Goal: Task Accomplishment & Management: Use online tool/utility

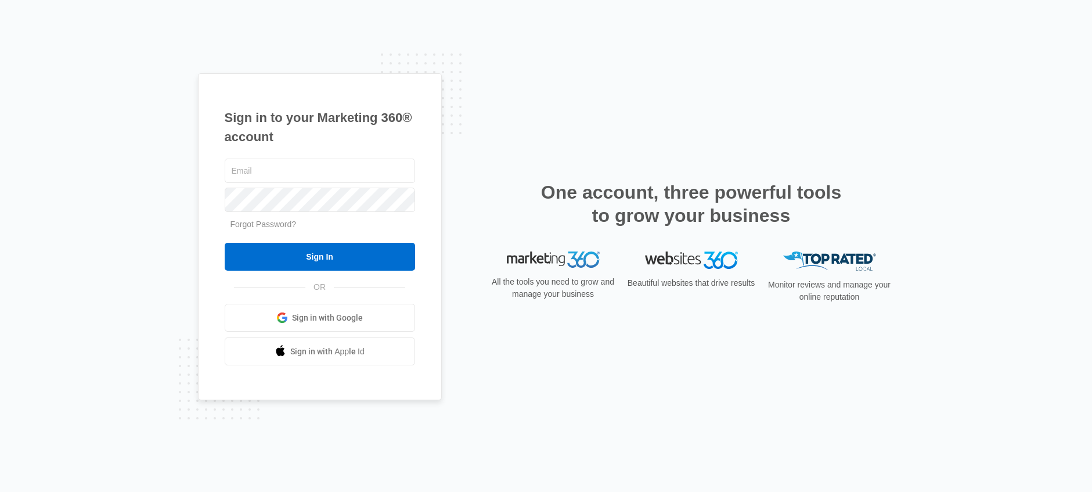
type input "[PERSON_NAME][EMAIL_ADDRESS][PERSON_NAME][DOMAIN_NAME]"
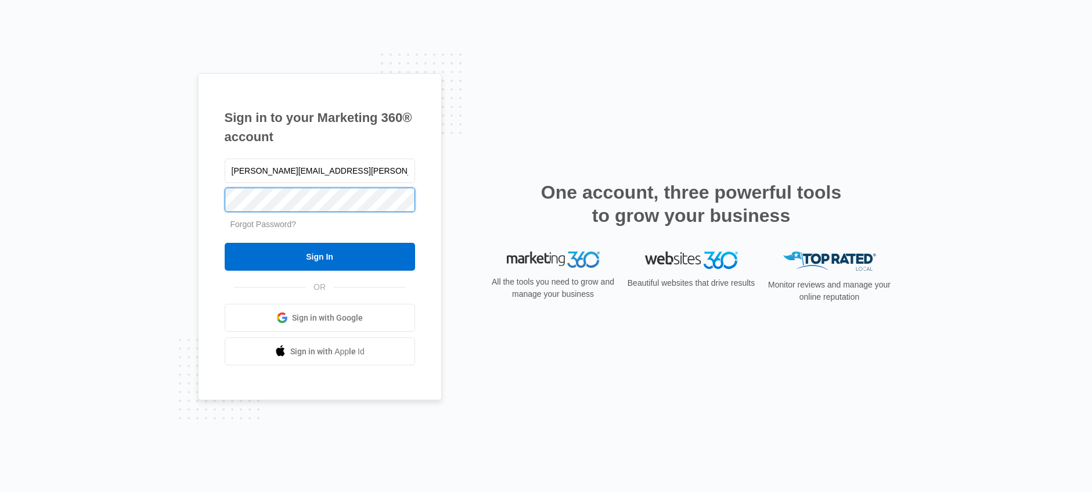
click at [191, 198] on div "Sign in to your Marketing 360® account brittany.anderson@madwire.com Forgot Pas…" at bounding box center [546, 246] width 1092 height 492
click at [225, 243] on input "Sign In" at bounding box center [320, 257] width 191 height 28
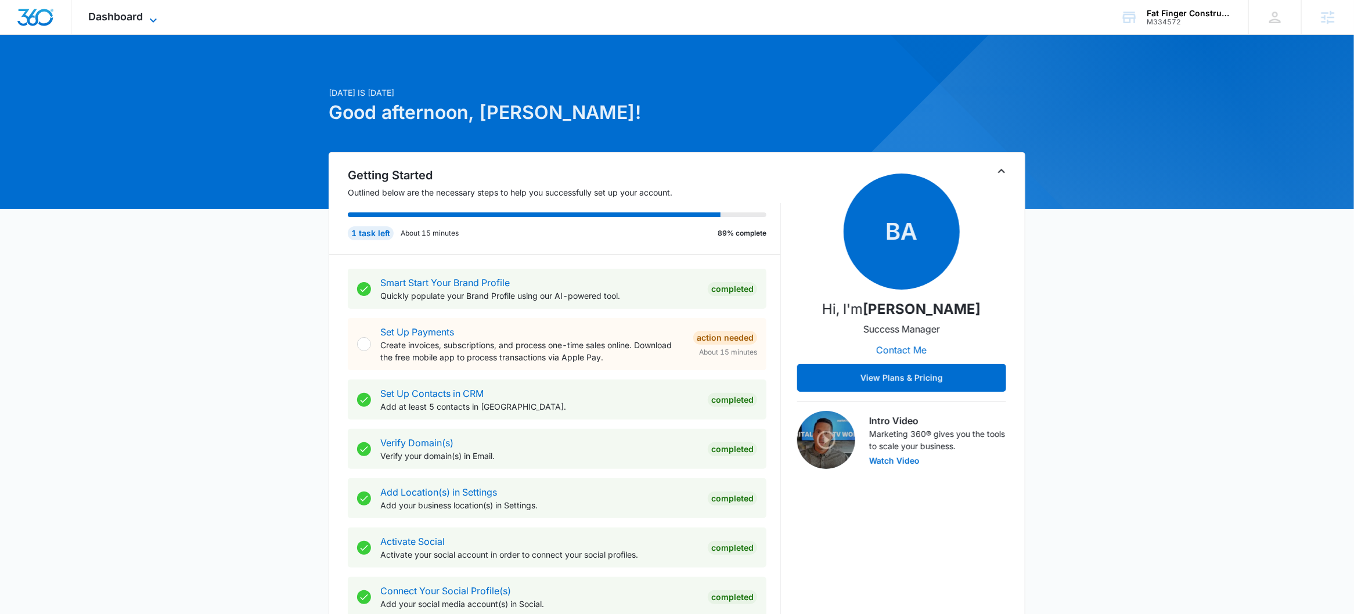
click at [128, 13] on span "Dashboard" at bounding box center [116, 16] width 55 height 12
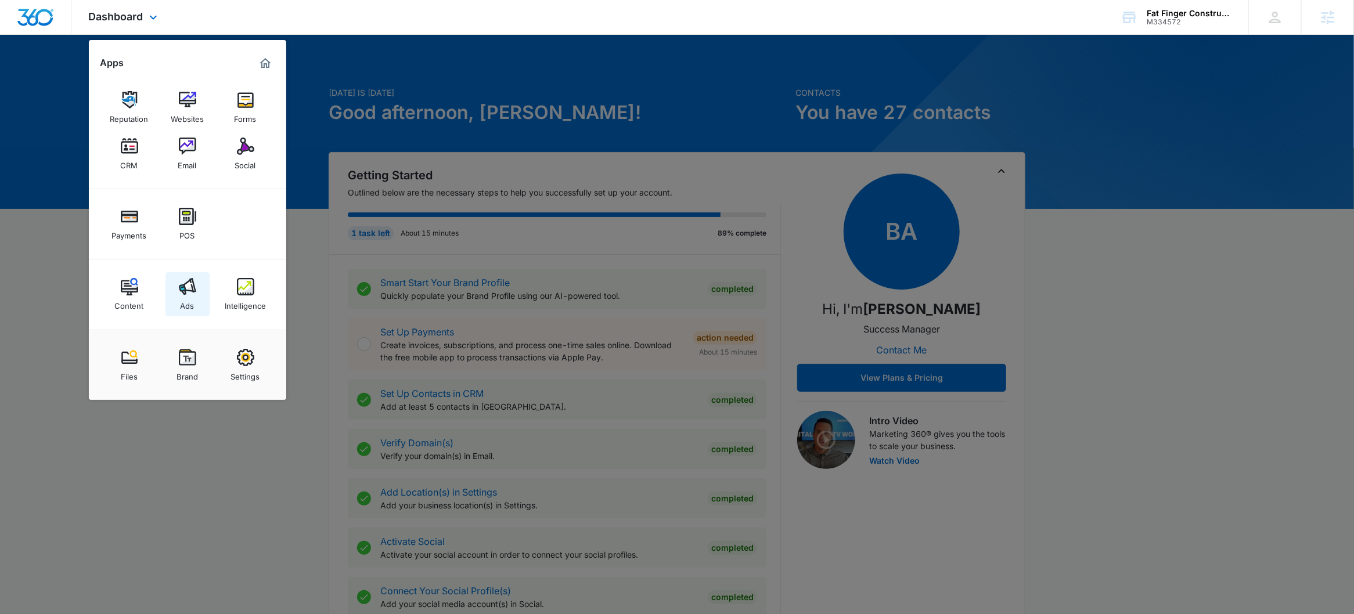
click at [184, 305] on div "Ads" at bounding box center [188, 303] width 14 height 15
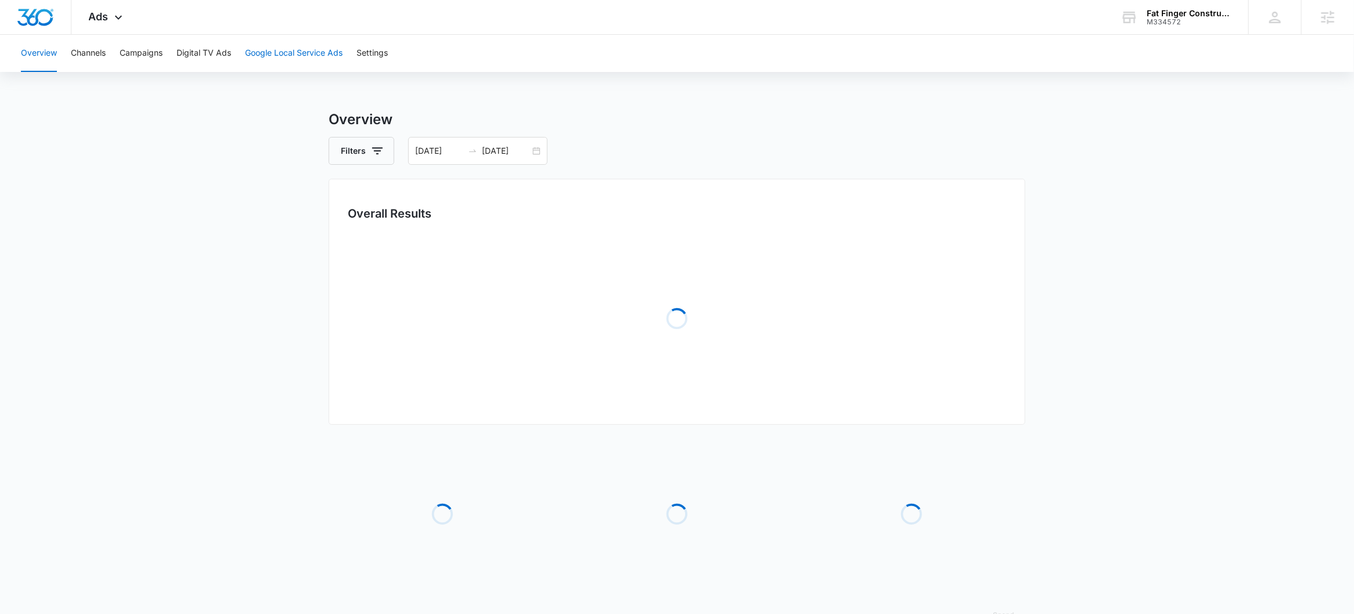
click at [263, 47] on button "Google Local Service Ads" at bounding box center [294, 53] width 98 height 37
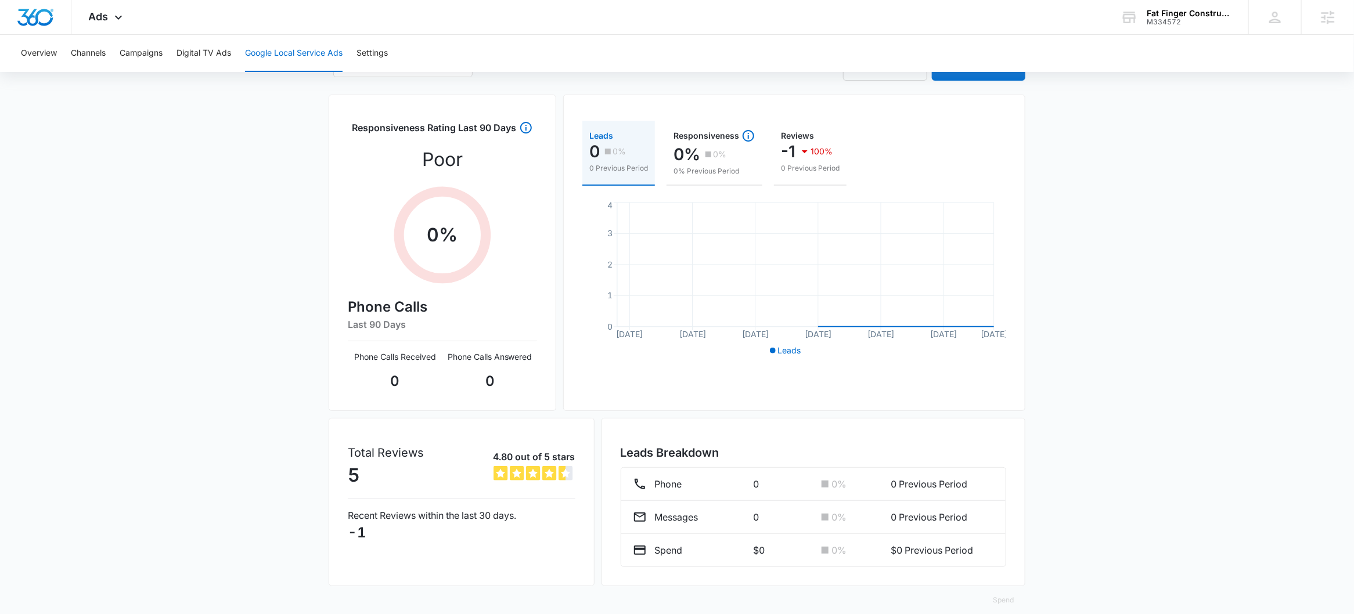
scroll to position [91, 0]
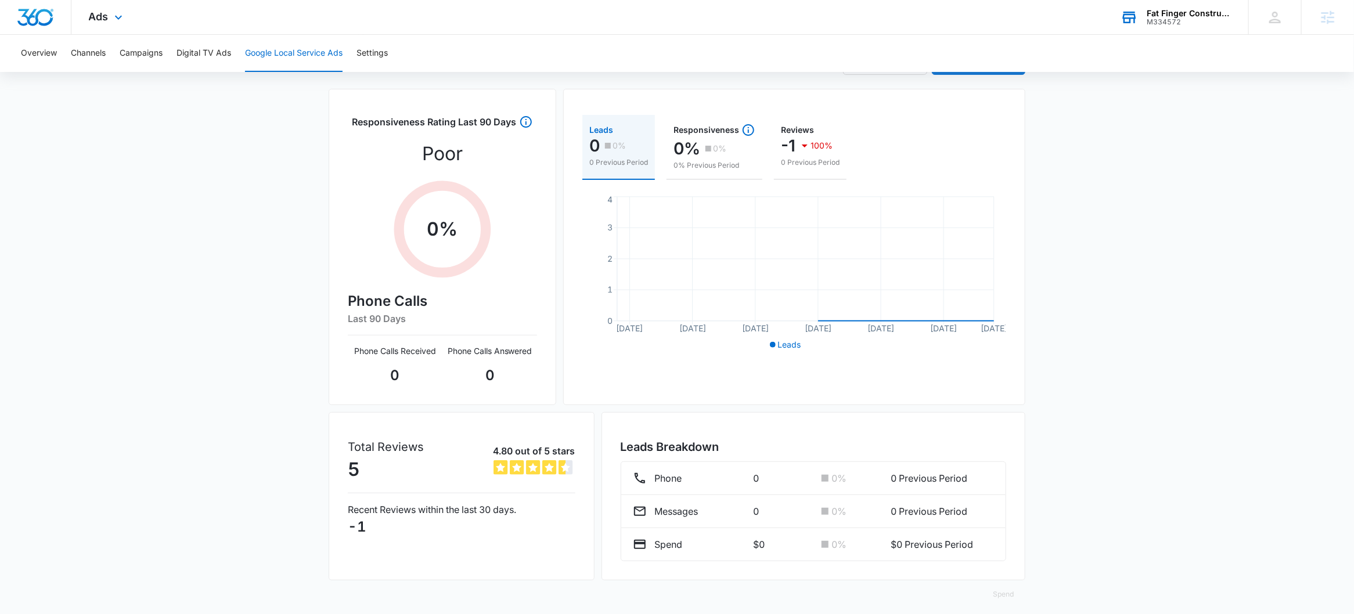
click at [1217, 26] on div "M334572" at bounding box center [1189, 22] width 85 height 8
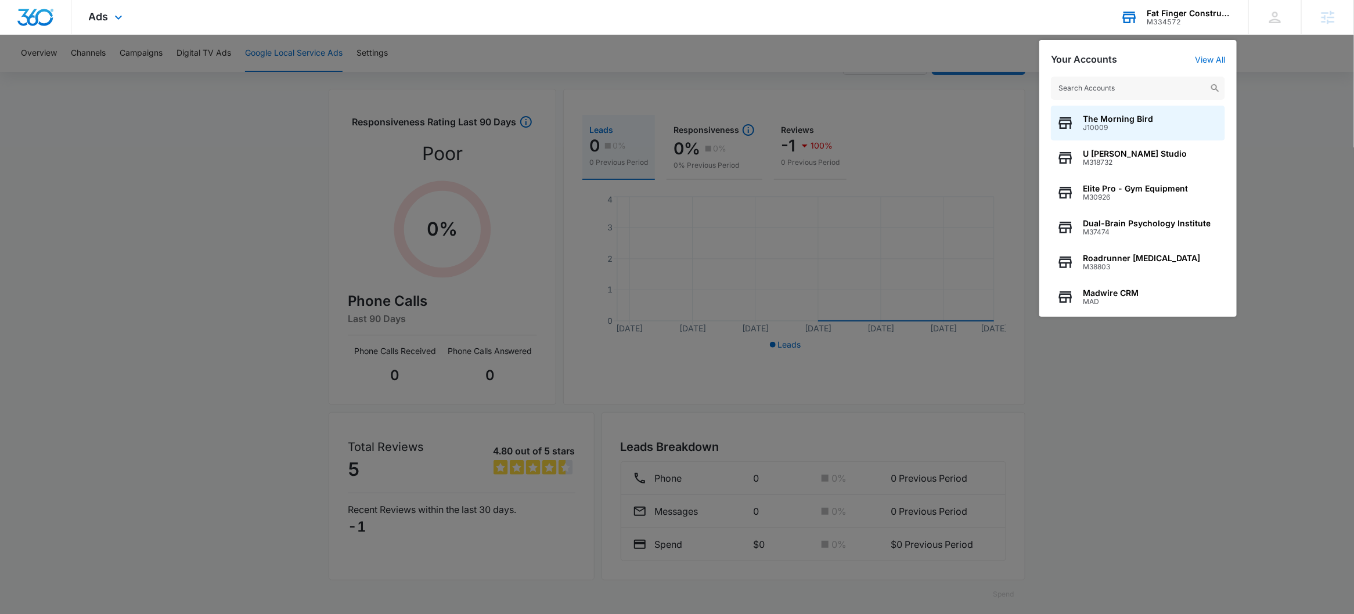
click at [1129, 82] on input "text" at bounding box center [1138, 88] width 174 height 23
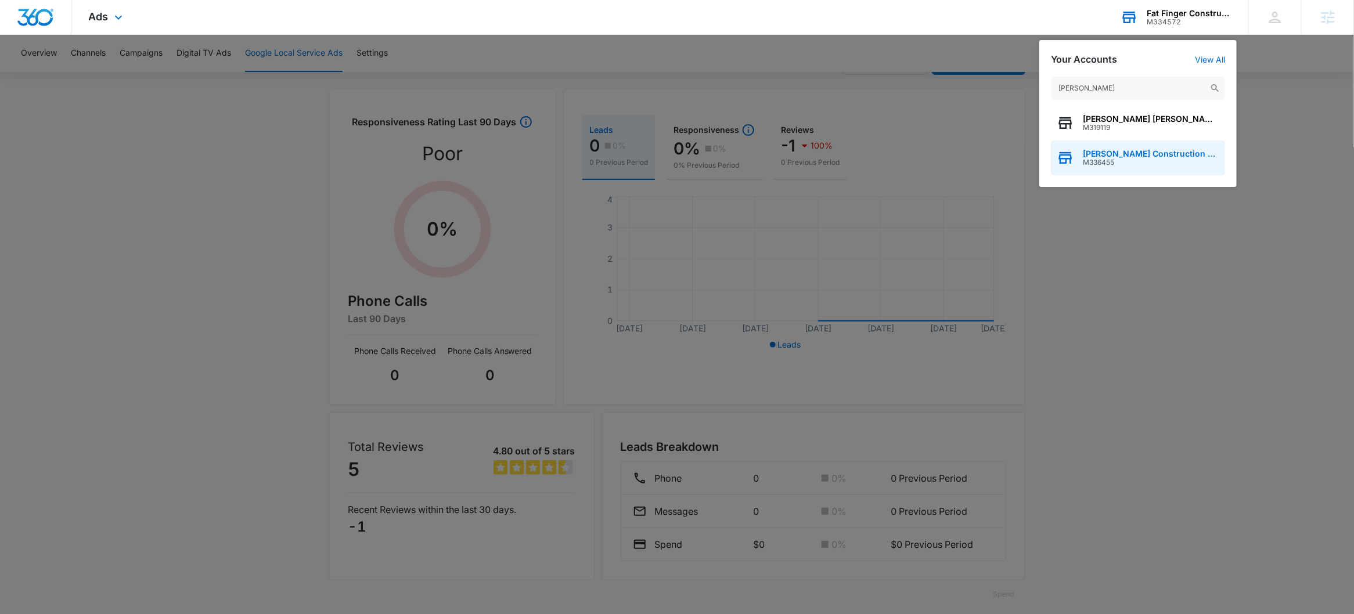
type input "[PERSON_NAME]"
click at [1135, 154] on span "[PERSON_NAME] Construction & Roofing" at bounding box center [1151, 153] width 136 height 9
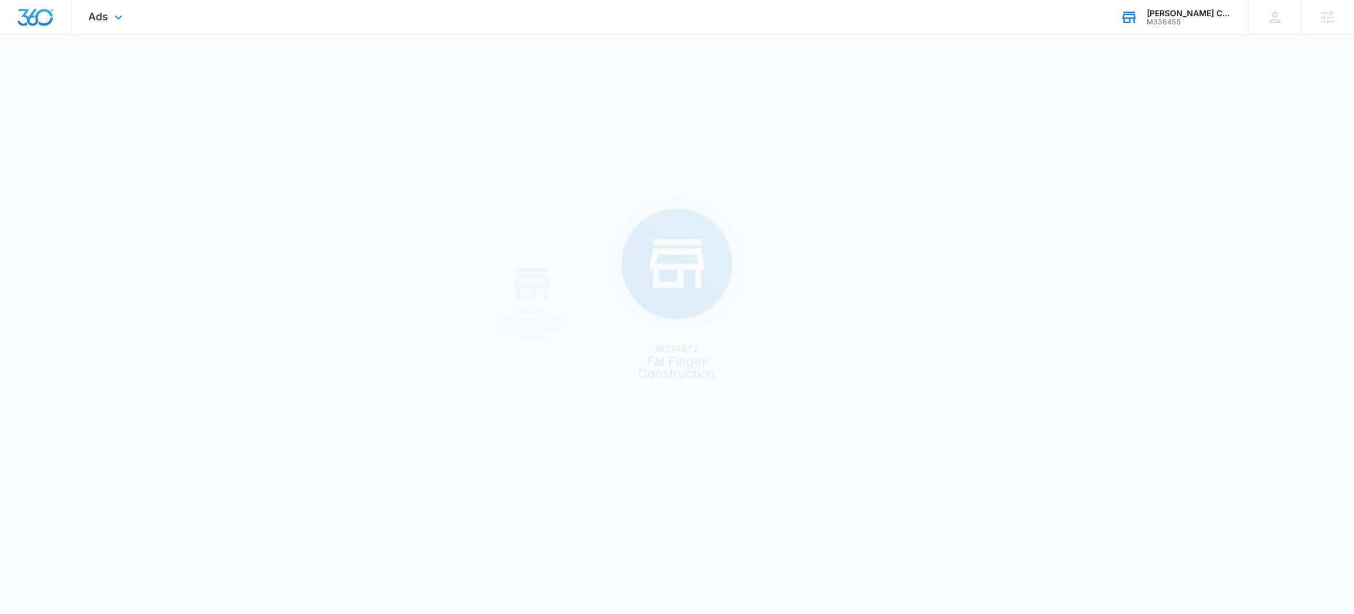
scroll to position [0, 0]
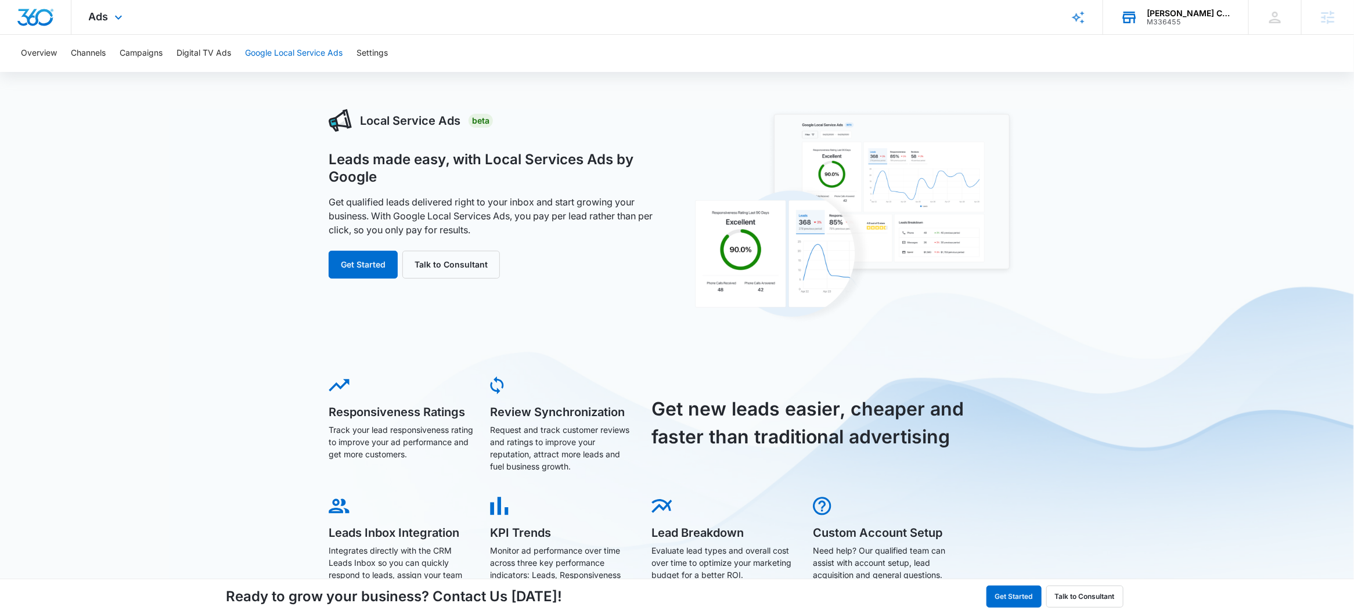
click at [302, 61] on button "Google Local Service Ads" at bounding box center [294, 53] width 98 height 37
